Goal: Obtain resource: Download file/media

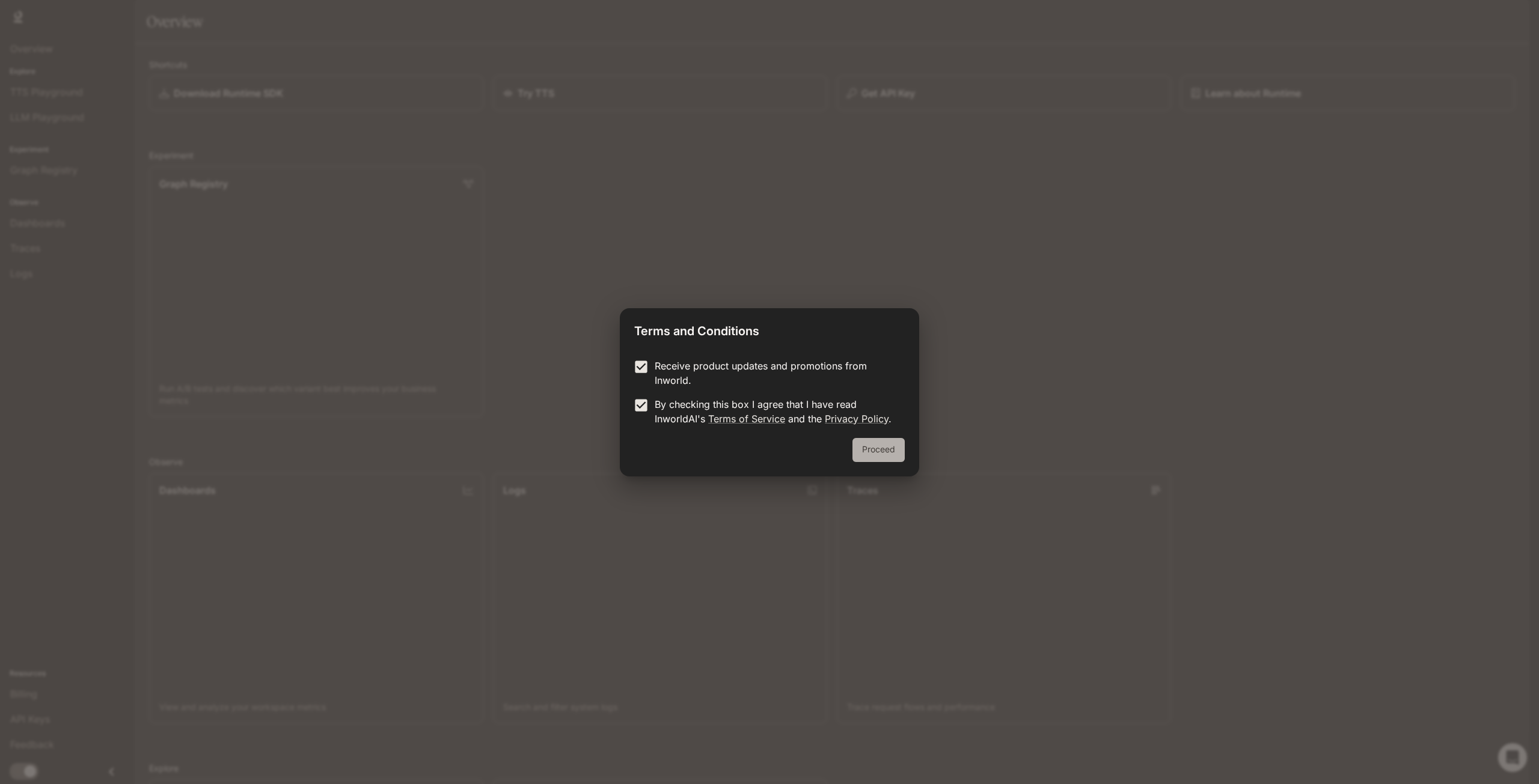
click at [876, 448] on button "Proceed" at bounding box center [878, 450] width 52 height 24
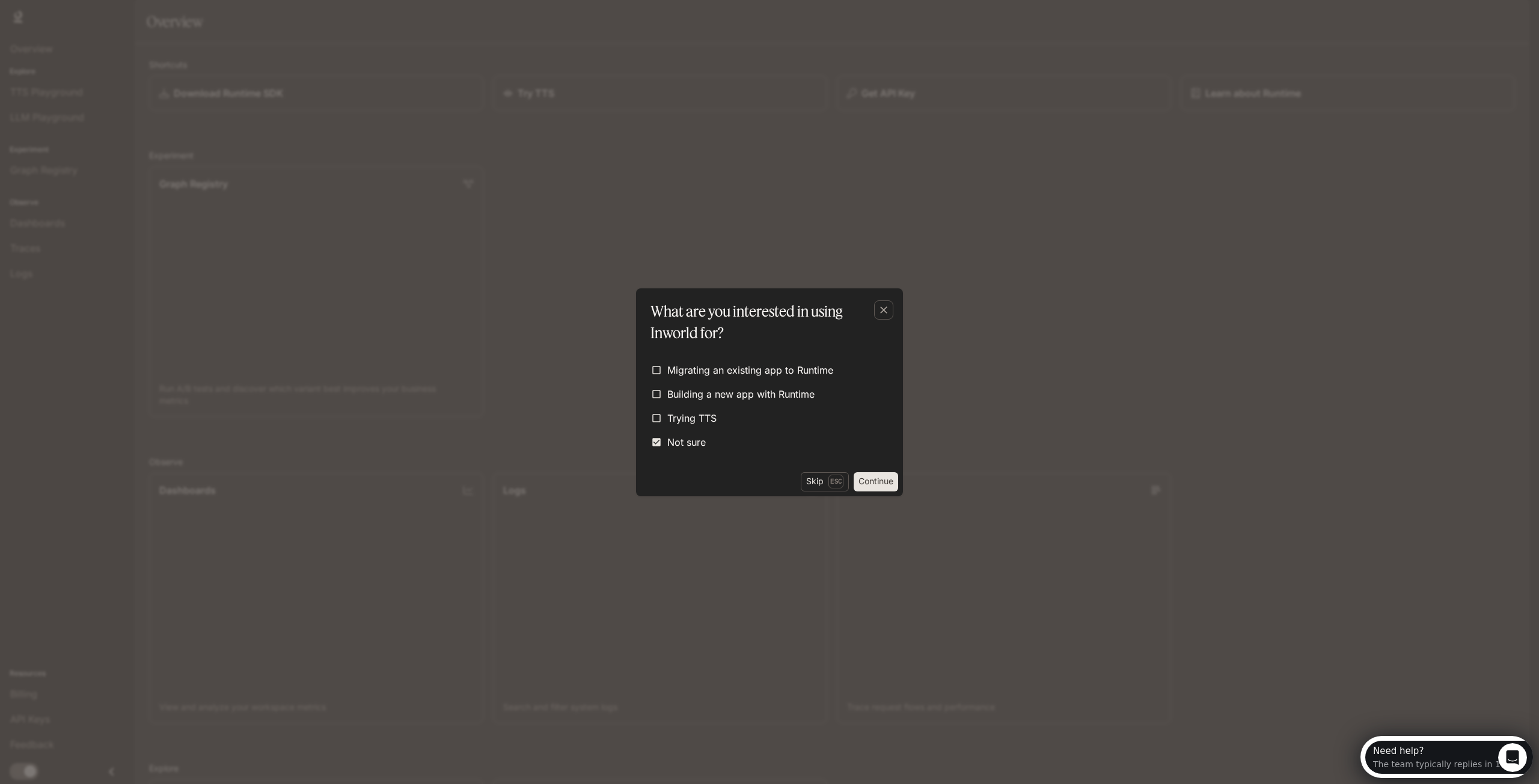
click at [877, 481] on button "Continue" at bounding box center [876, 481] width 44 height 20
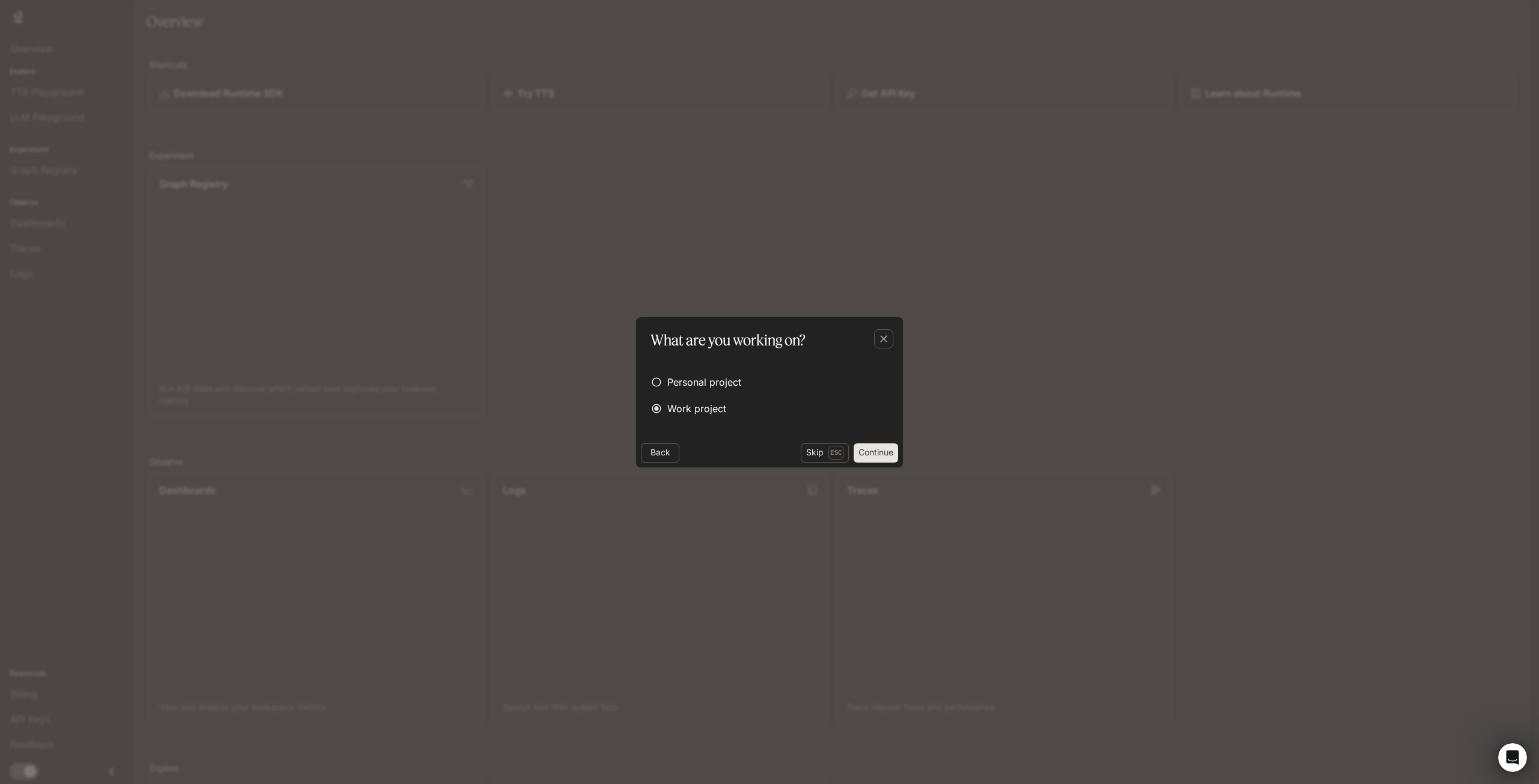
click at [877, 452] on button "Continue" at bounding box center [876, 453] width 44 height 20
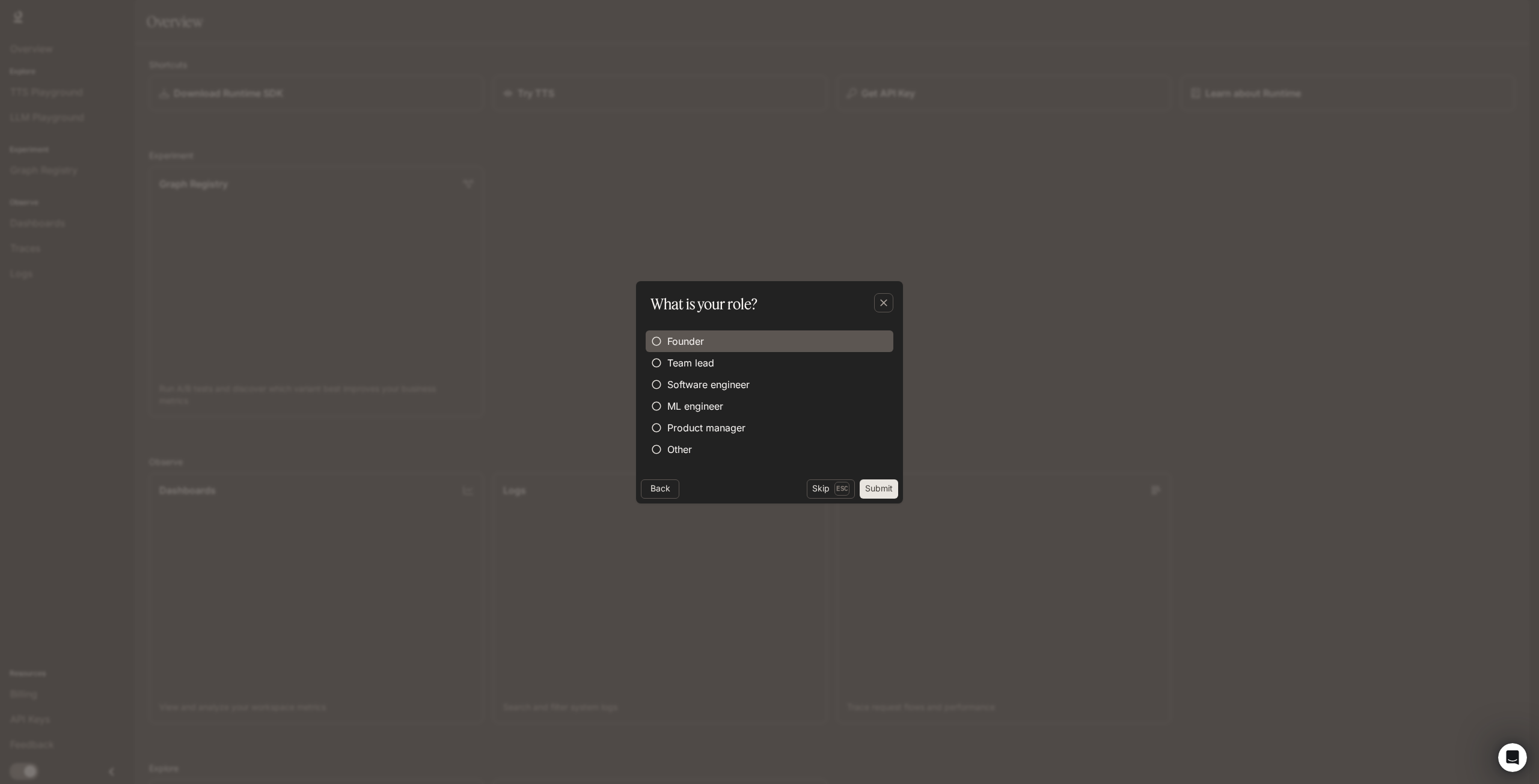
click at [688, 341] on span "Founder" at bounding box center [686, 341] width 37 height 14
click at [885, 487] on button "Submit" at bounding box center [878, 489] width 38 height 20
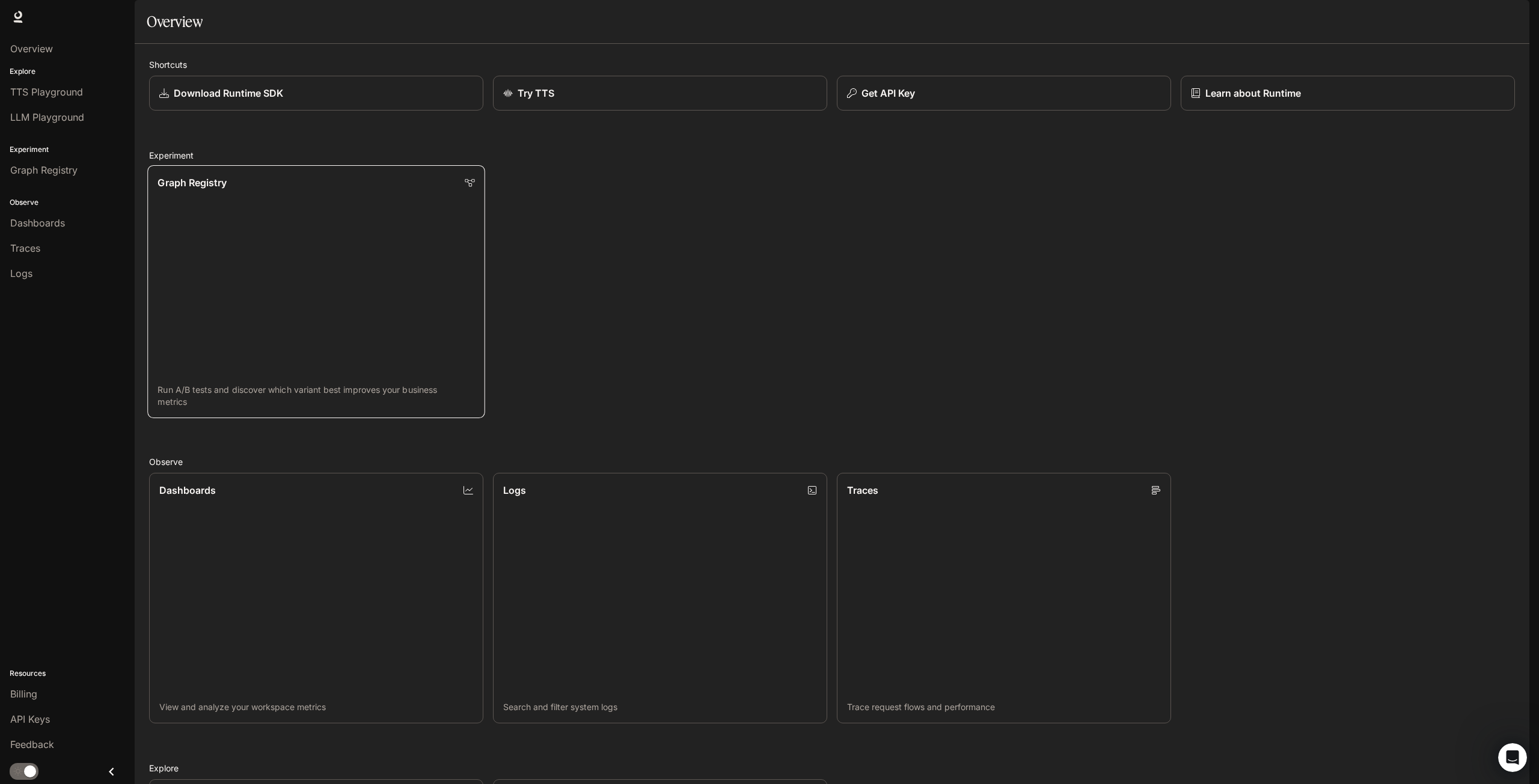
click at [316, 333] on link "Graph Registry Run A/B tests and discover which variant best improves your busi…" at bounding box center [316, 291] width 338 height 253
click at [65, 170] on span "Graph Registry" at bounding box center [43, 170] width 67 height 14
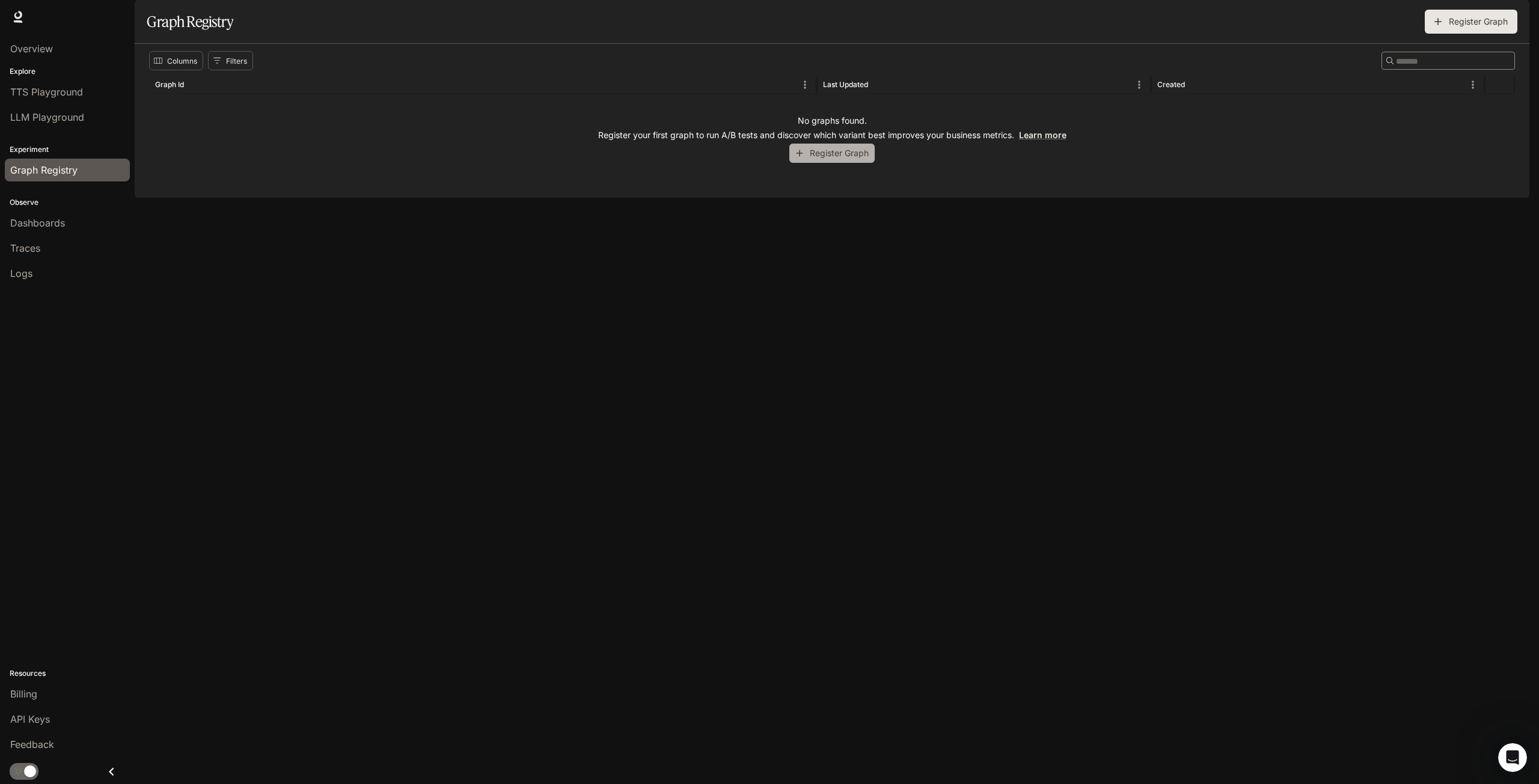
click at [834, 164] on button "Register Graph" at bounding box center [832, 153] width 85 height 20
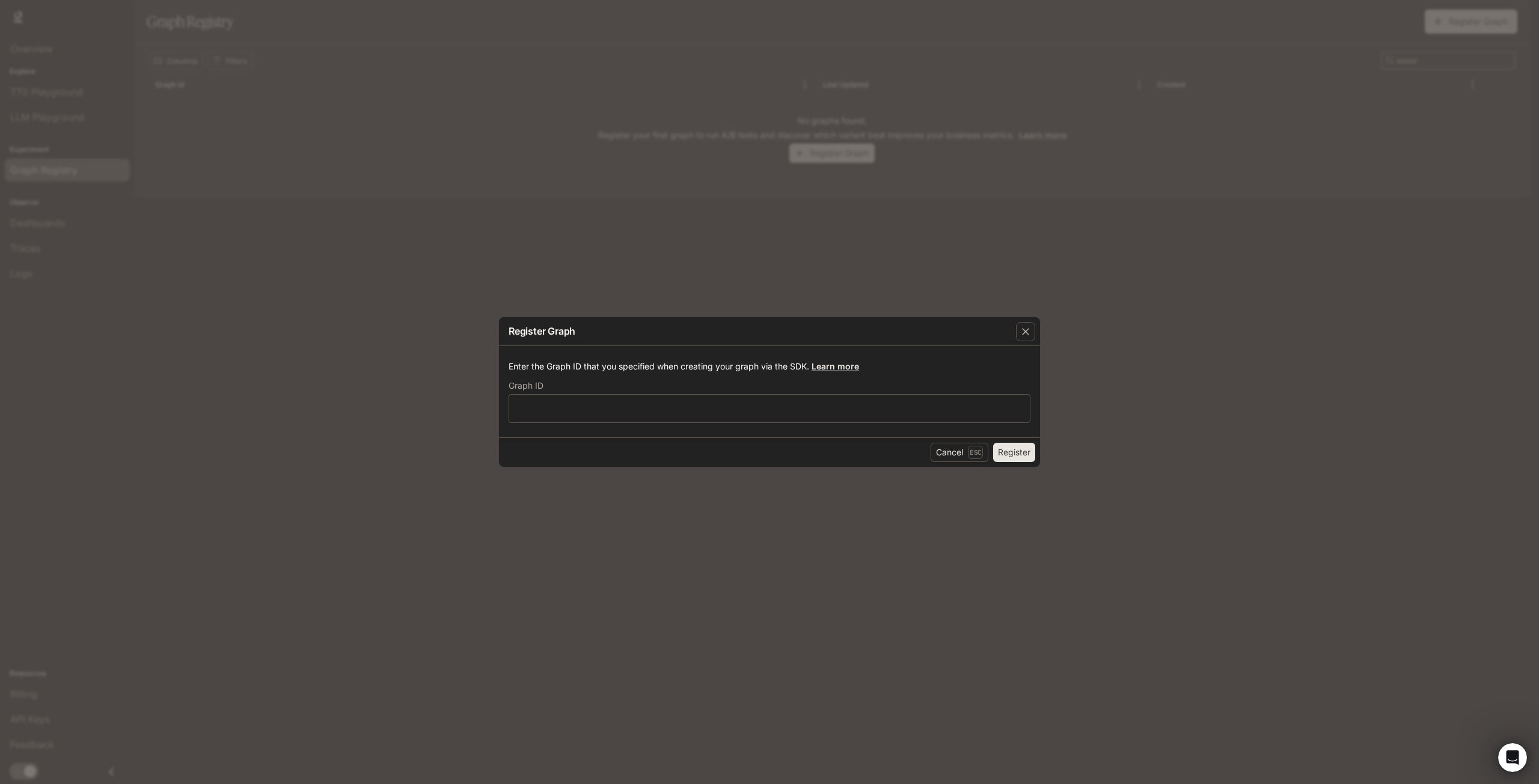
drag, startPoint x: 561, startPoint y: 383, endPoint x: 556, endPoint y: 378, distance: 7.1
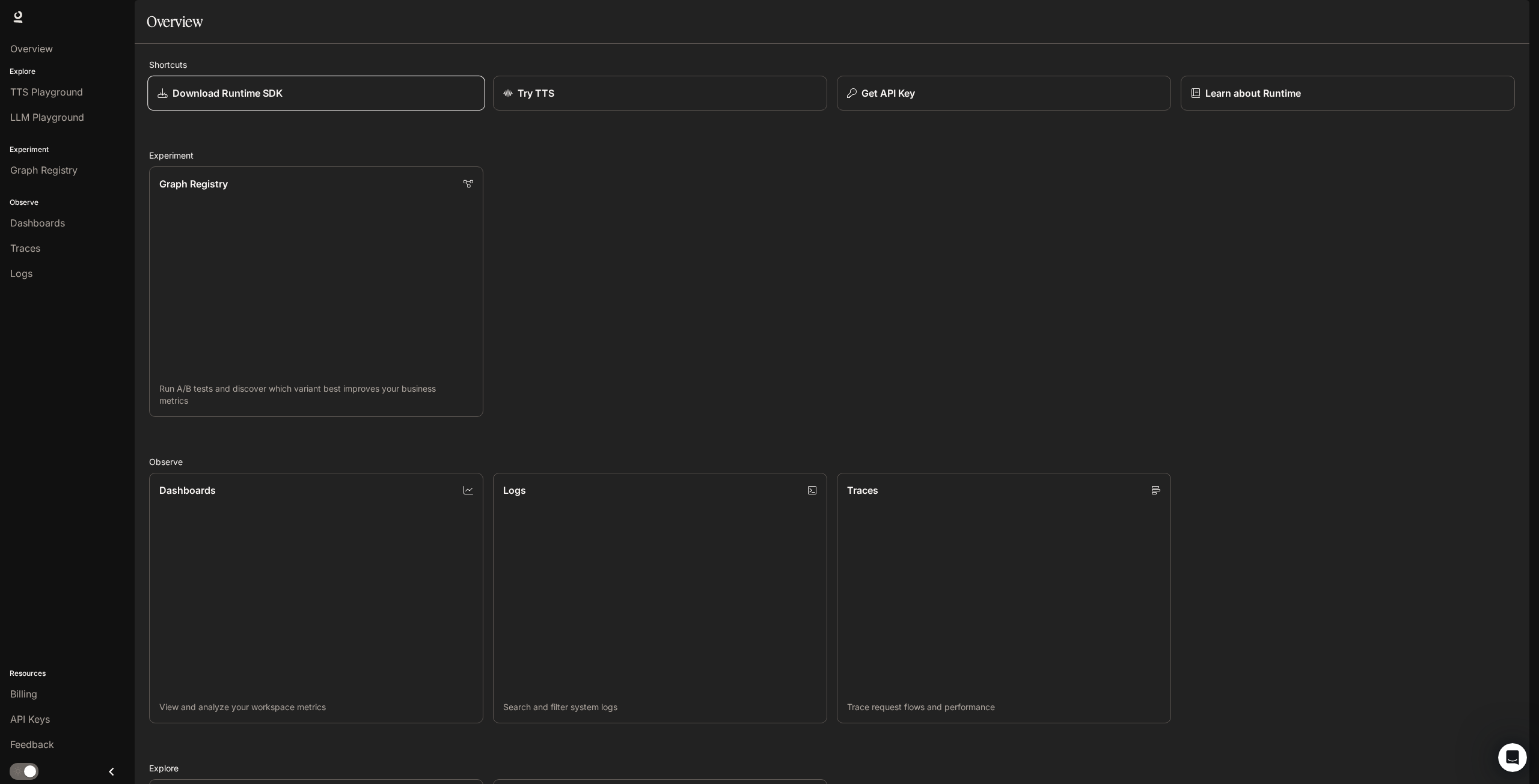
click at [319, 101] on div "Download Runtime SDK" at bounding box center [316, 93] width 317 height 14
